Goal: Information Seeking & Learning: Learn about a topic

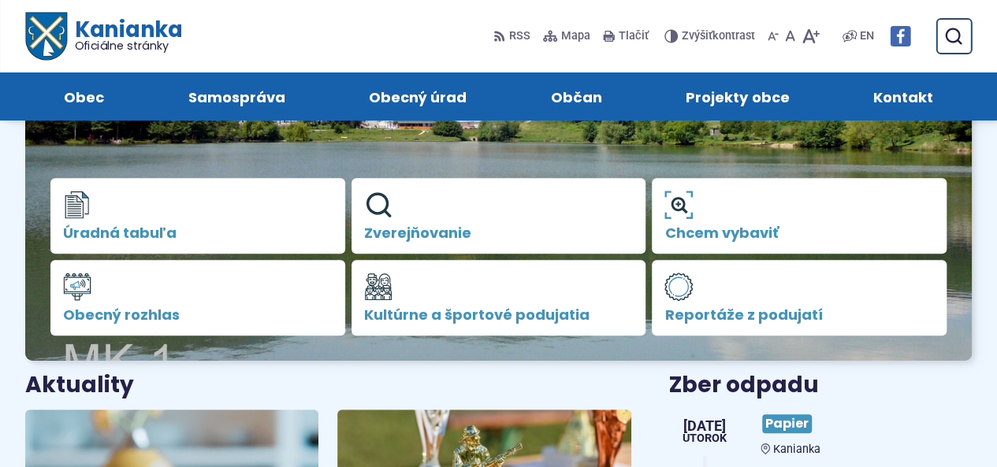
scroll to position [221, 0]
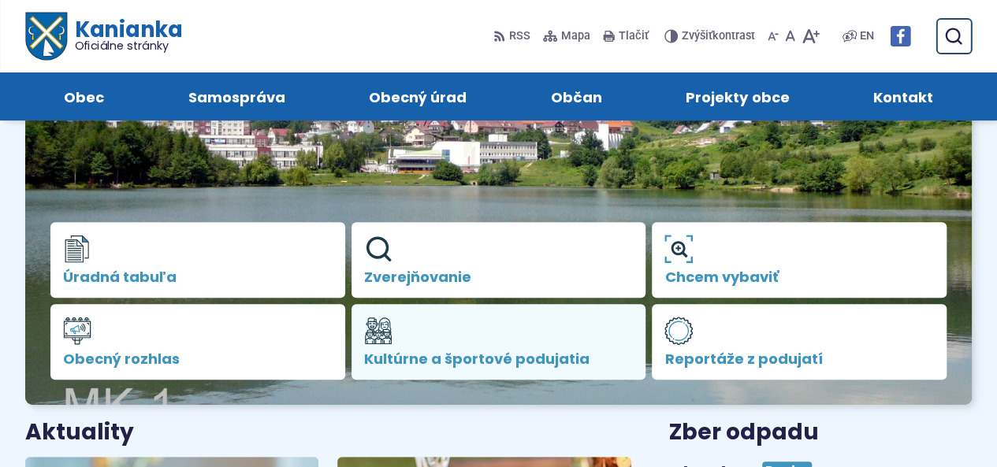
click at [432, 344] on link "Kultúrne a športové podujatia" at bounding box center [498, 342] width 295 height 76
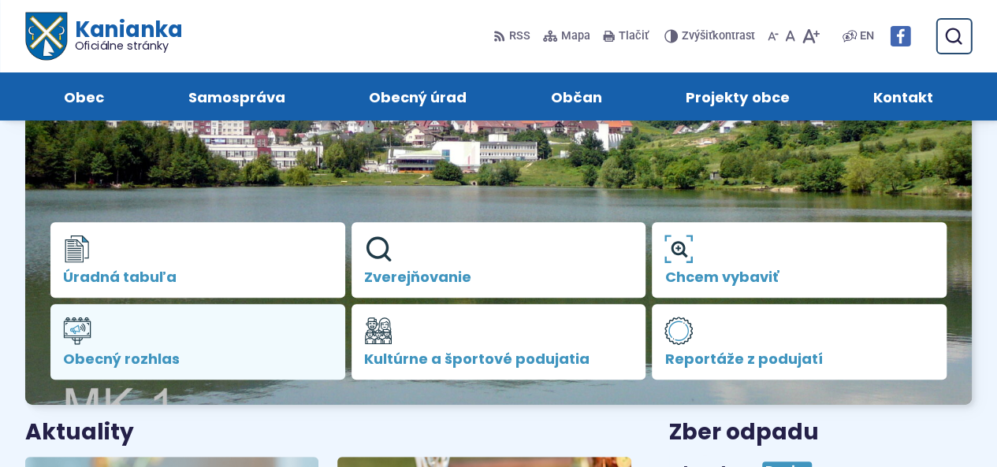
click at [145, 351] on span "Obecný rozhlas" at bounding box center [197, 359] width 269 height 16
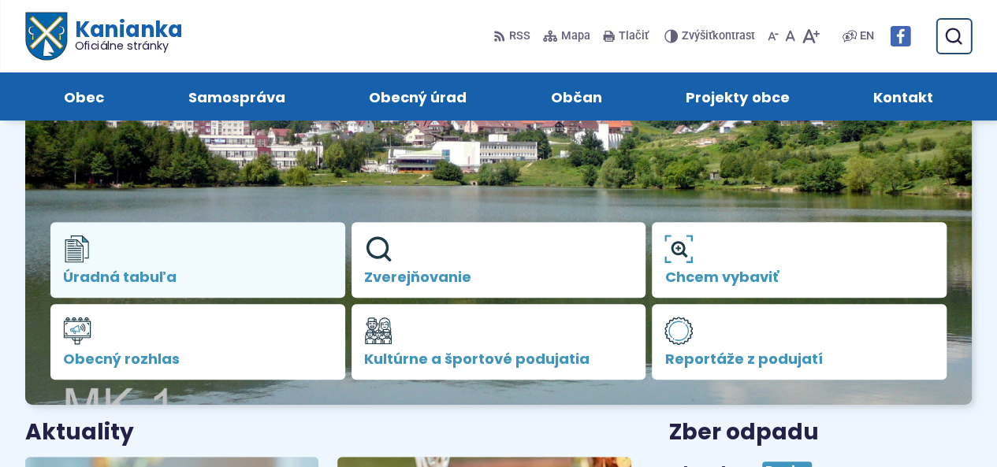
click at [281, 263] on link "Úradná tabuľa" at bounding box center [197, 260] width 295 height 76
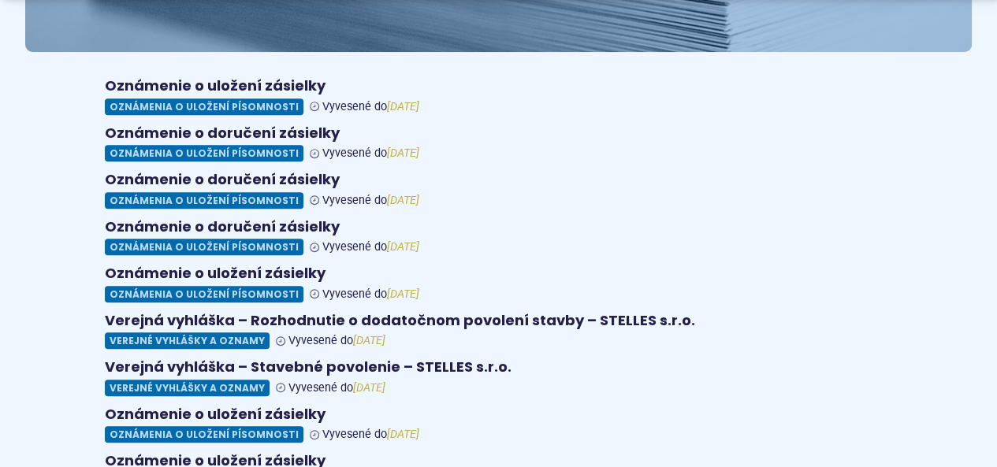
scroll to position [347, 0]
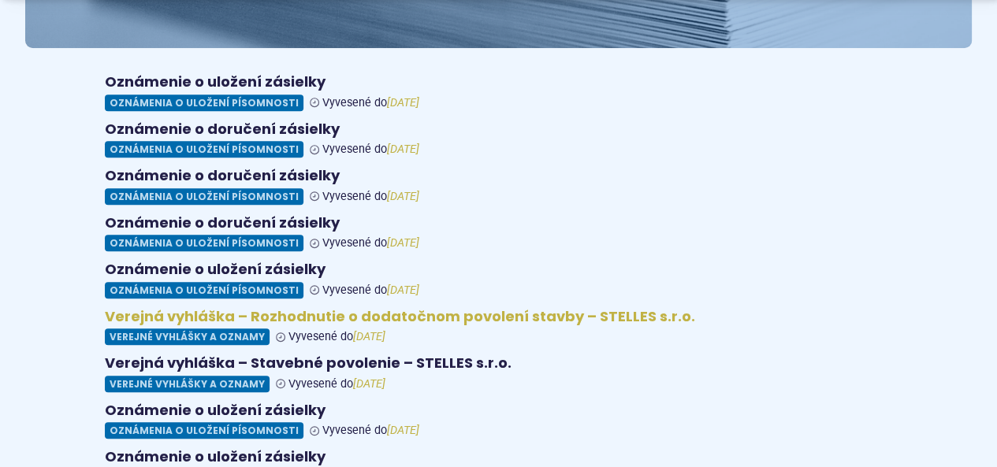
click at [304, 308] on figure at bounding box center [499, 327] width 788 height 38
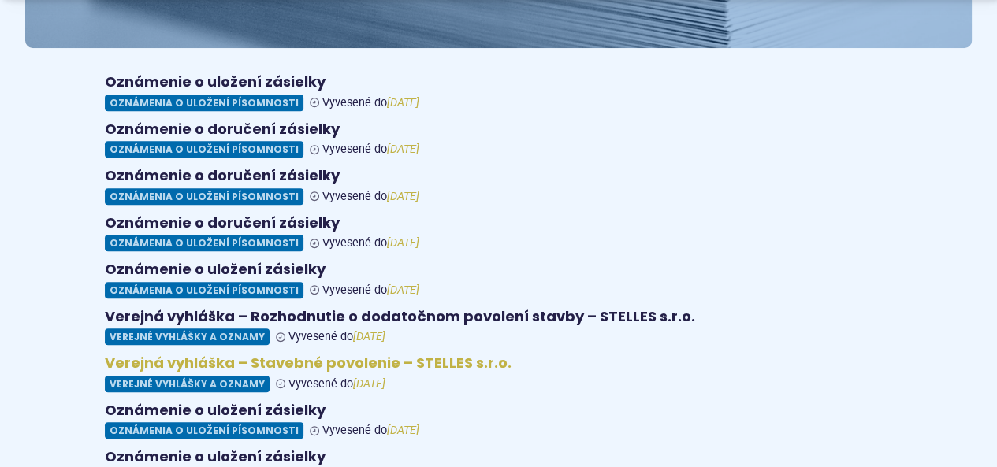
click at [389, 354] on figure at bounding box center [499, 373] width 788 height 38
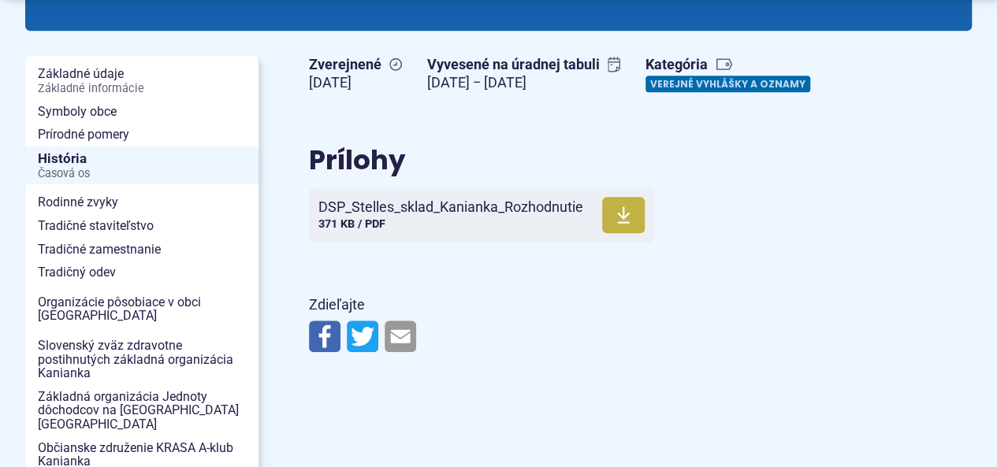
scroll to position [347, 0]
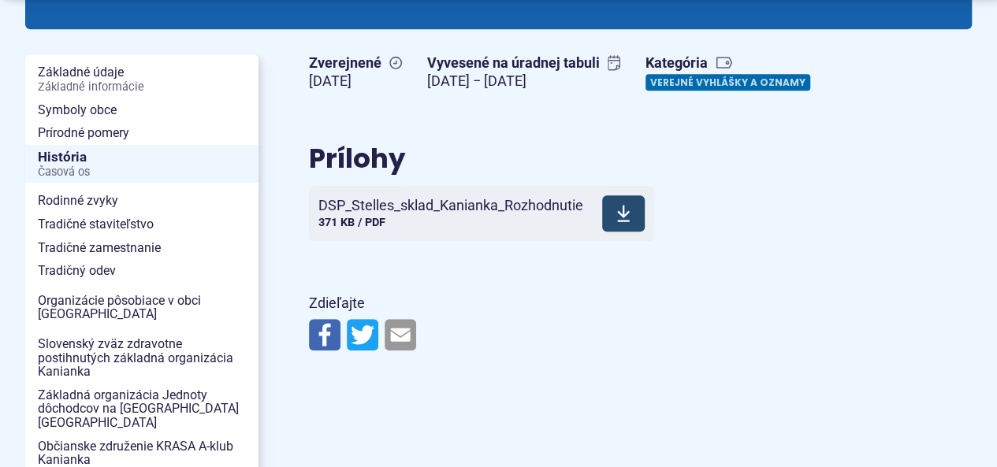
click at [432, 213] on span "DSP_Stelles_sklad_Kanianka_Rozhodnutie" at bounding box center [450, 206] width 265 height 16
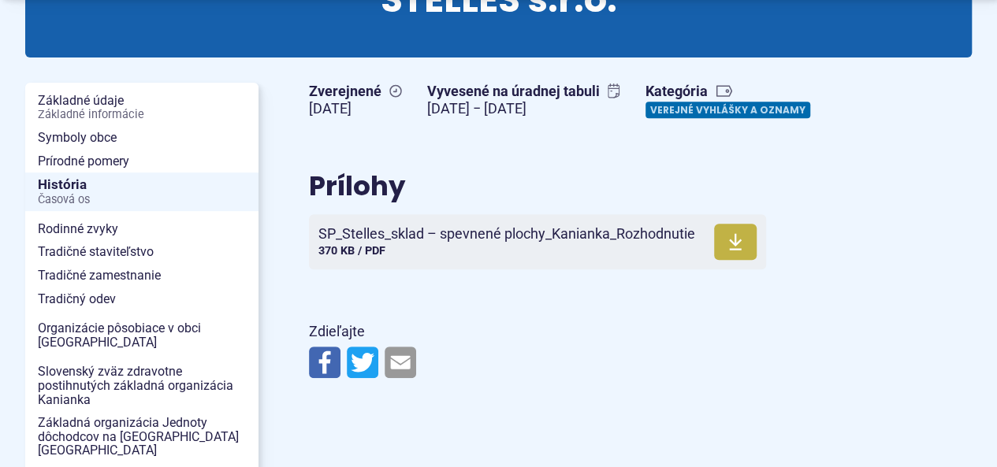
scroll to position [284, 0]
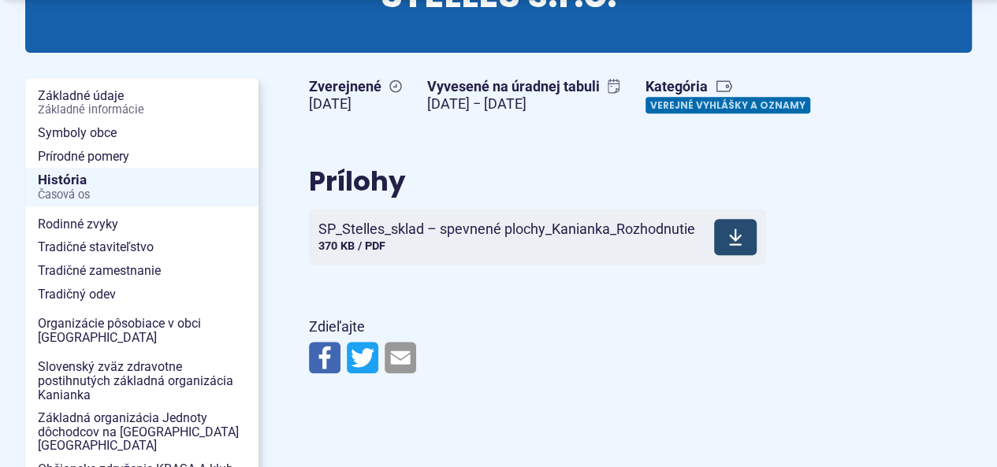
click at [406, 259] on span "SP_Stelles_sklad – spevnené plochy_Kanianka_Rozhodnutie 370 KB / PDF" at bounding box center [506, 237] width 377 height 44
